Goal: Use online tool/utility: Utilize a website feature to perform a specific function

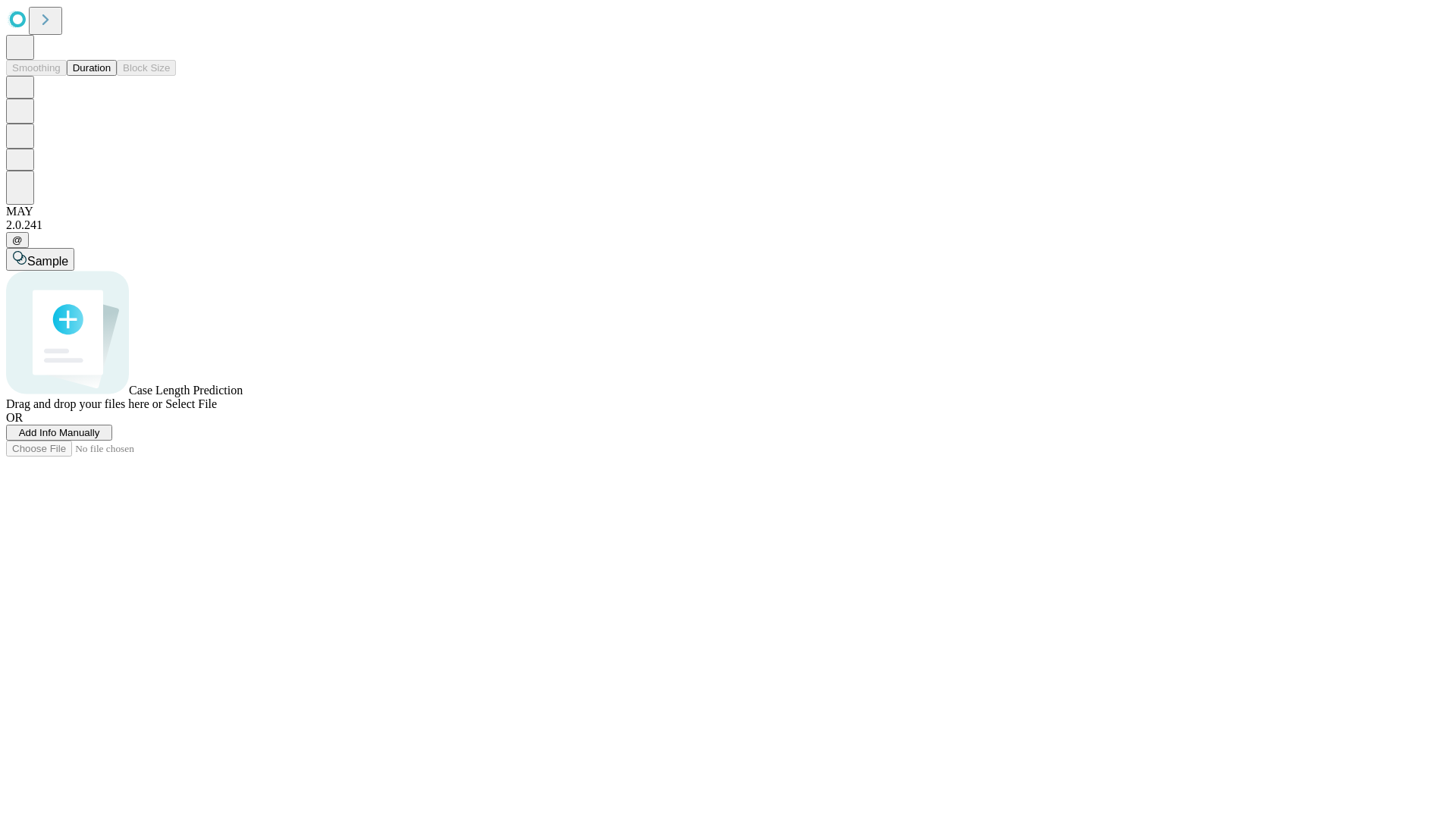
click at [111, 76] on button "Duration" at bounding box center [92, 68] width 50 height 16
click at [217, 410] on span "Select File" at bounding box center [191, 404] width 52 height 13
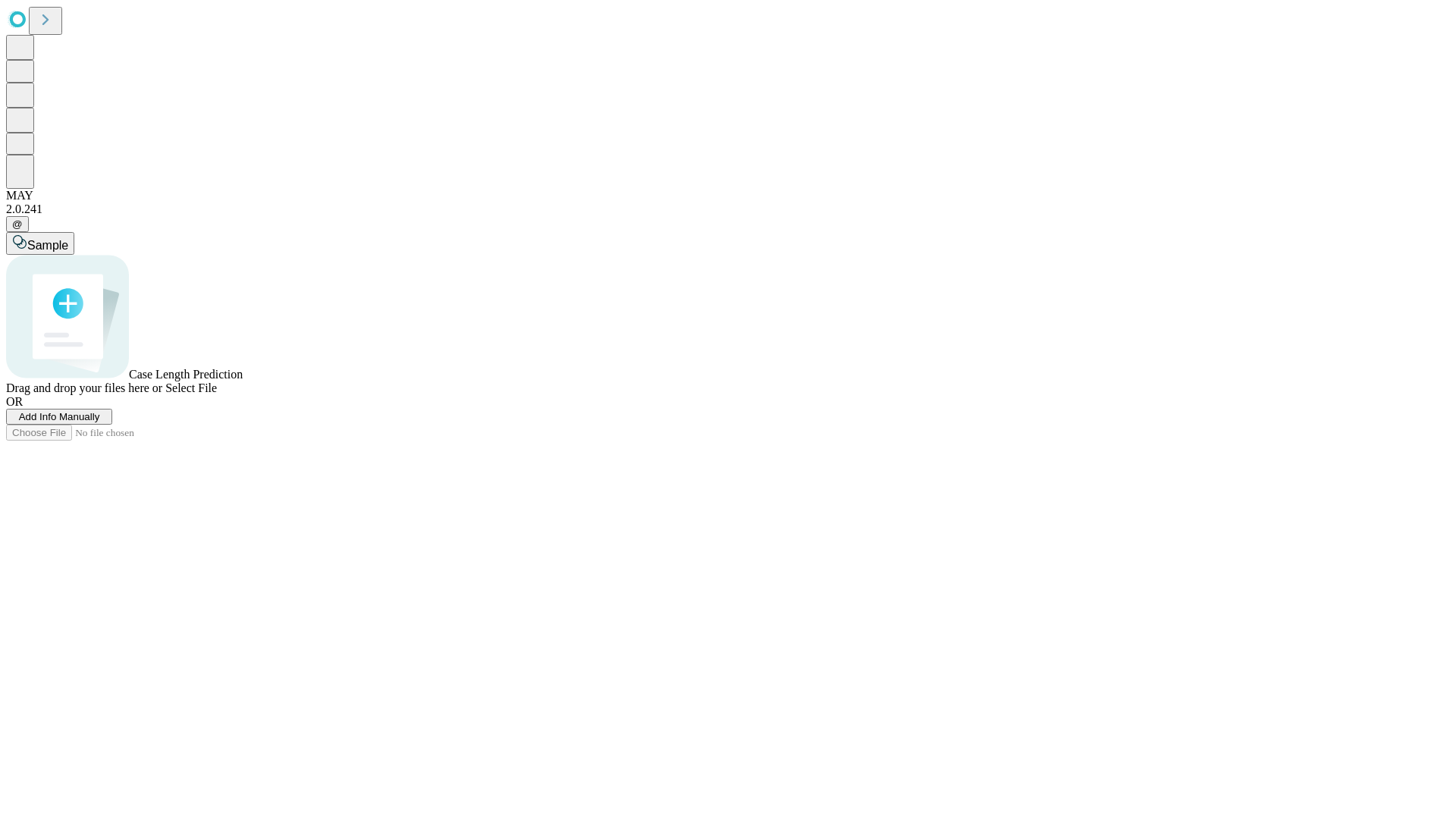
click at [217, 394] on span "Select File" at bounding box center [191, 388] width 52 height 13
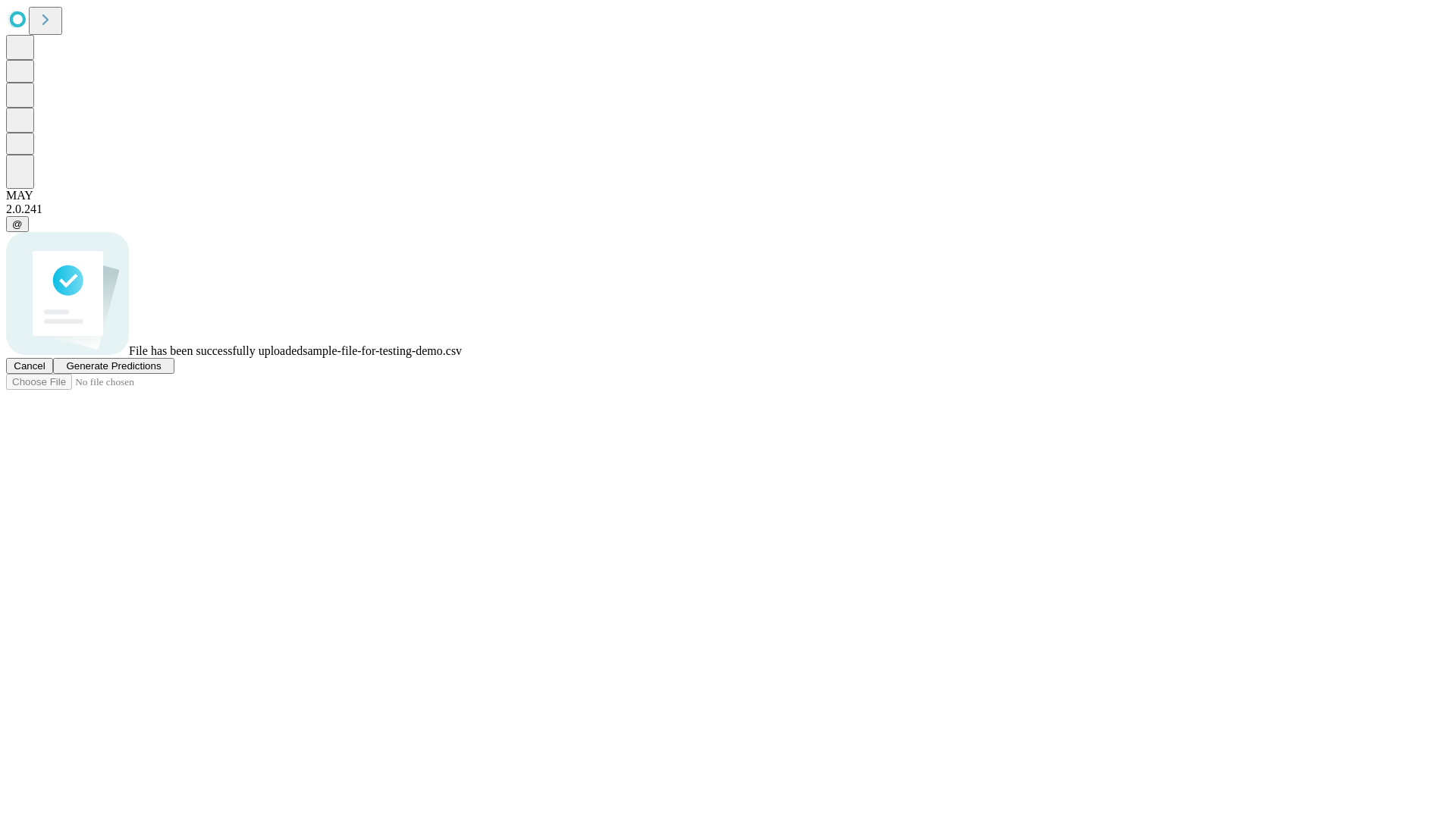
click at [161, 372] on span "Generate Predictions" at bounding box center [113, 366] width 94 height 11
